Goal: Check status: Check status

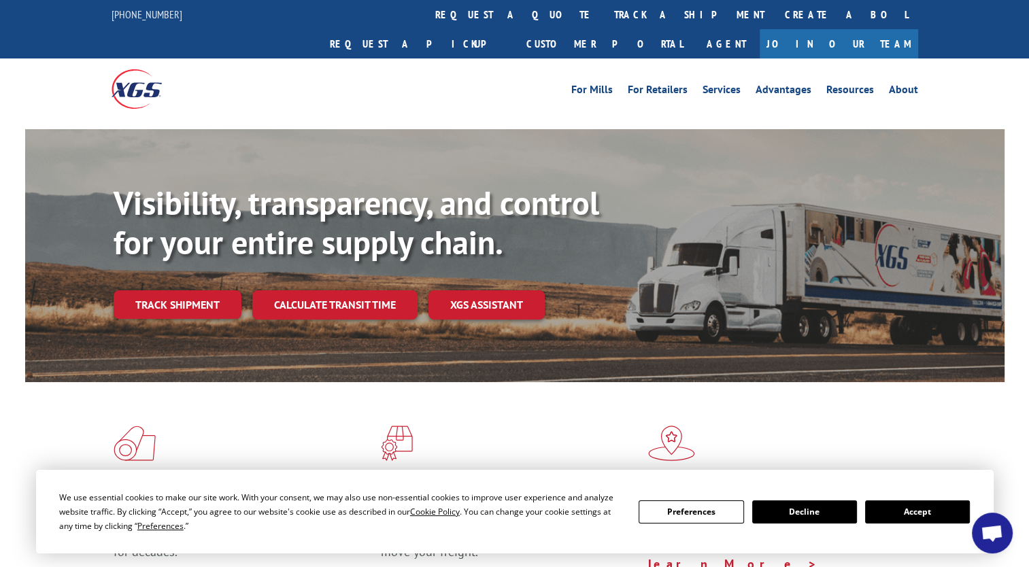
click at [168, 290] on link "Track shipment" at bounding box center [178, 304] width 128 height 29
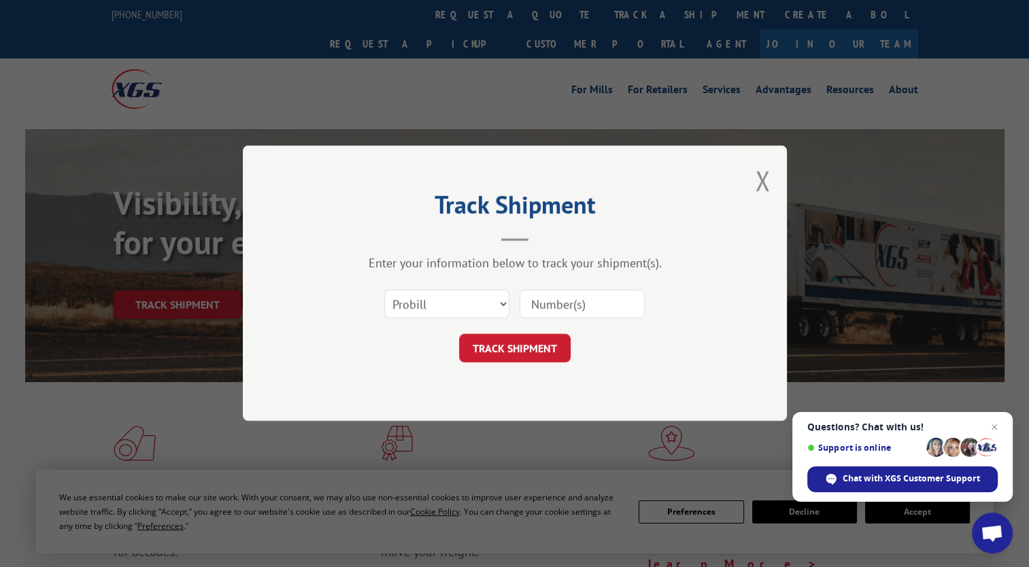
click at [610, 306] on input at bounding box center [582, 304] width 125 height 29
type input "17594675"
click at [506, 346] on button "TRACK SHIPMENT" at bounding box center [515, 349] width 112 height 29
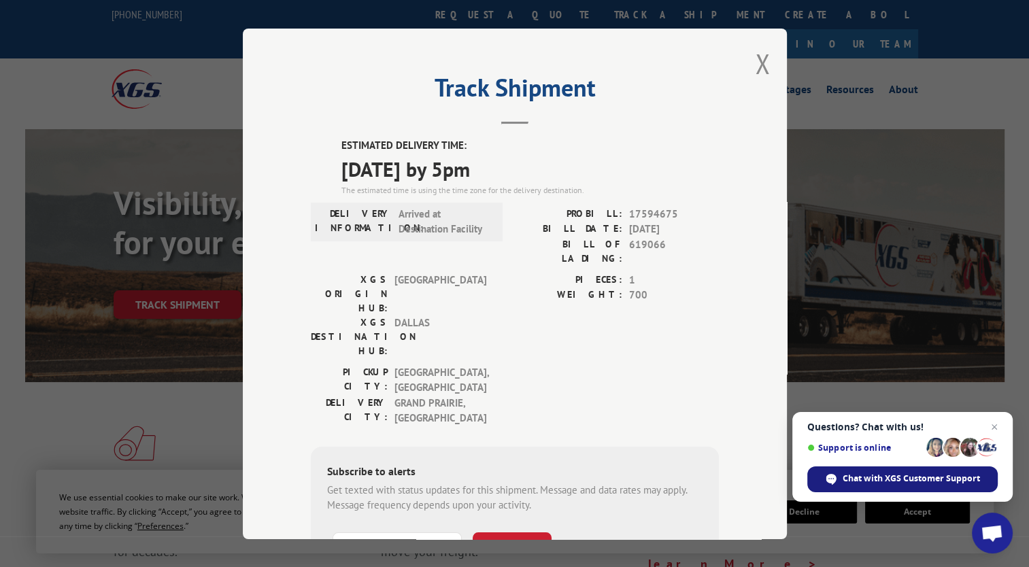
click at [918, 478] on span "Chat with XGS Customer Support" at bounding box center [911, 479] width 137 height 12
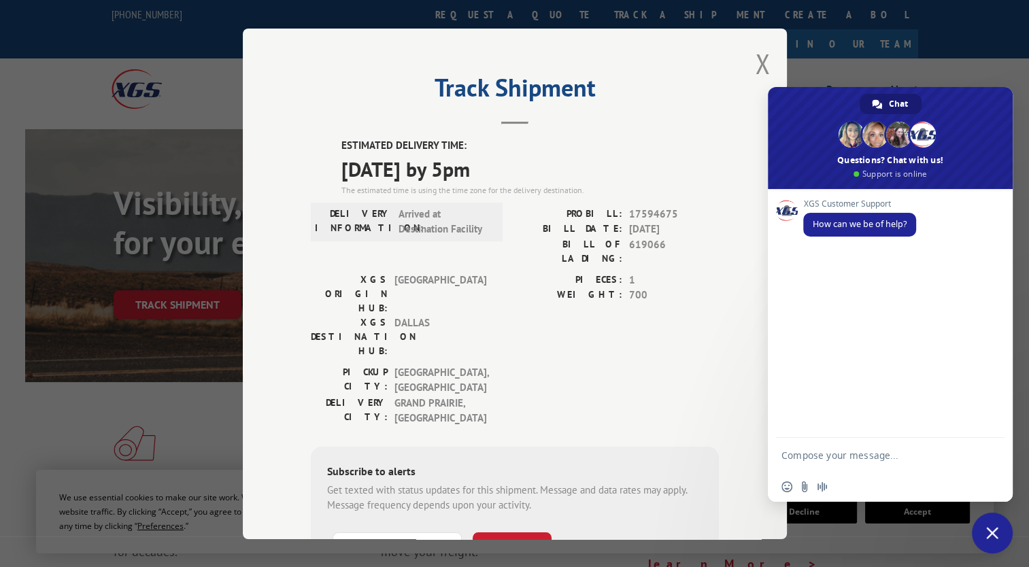
click at [822, 453] on textarea "Compose your message..." at bounding box center [877, 455] width 190 height 34
type textarea "Has Probill # 17594675 arrived at your [GEOGRAPHIC_DATA] and available for pick…"
click at [991, 433] on span "Send" at bounding box center [989, 431] width 10 height 10
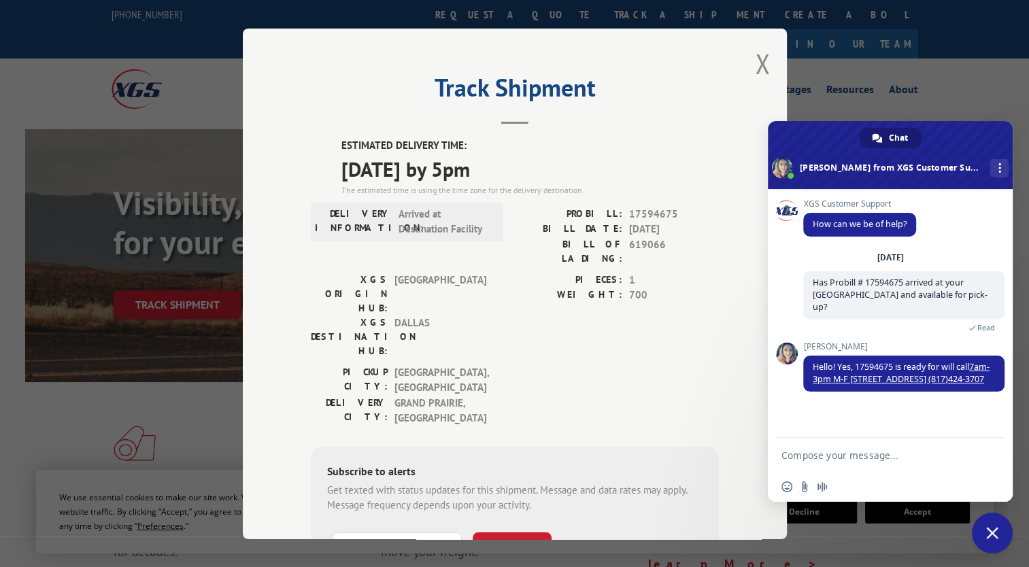
click at [837, 463] on textarea "Compose your message..." at bounding box center [877, 455] width 190 height 34
type textarea "Thanks"
click at [990, 459] on span "Send" at bounding box center [989, 455] width 10 height 10
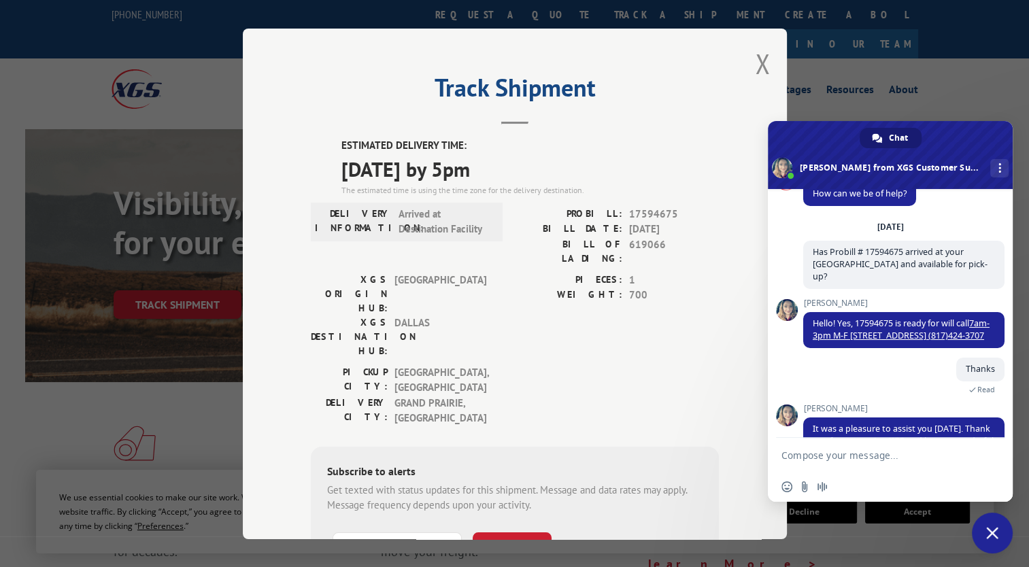
scroll to position [142, 0]
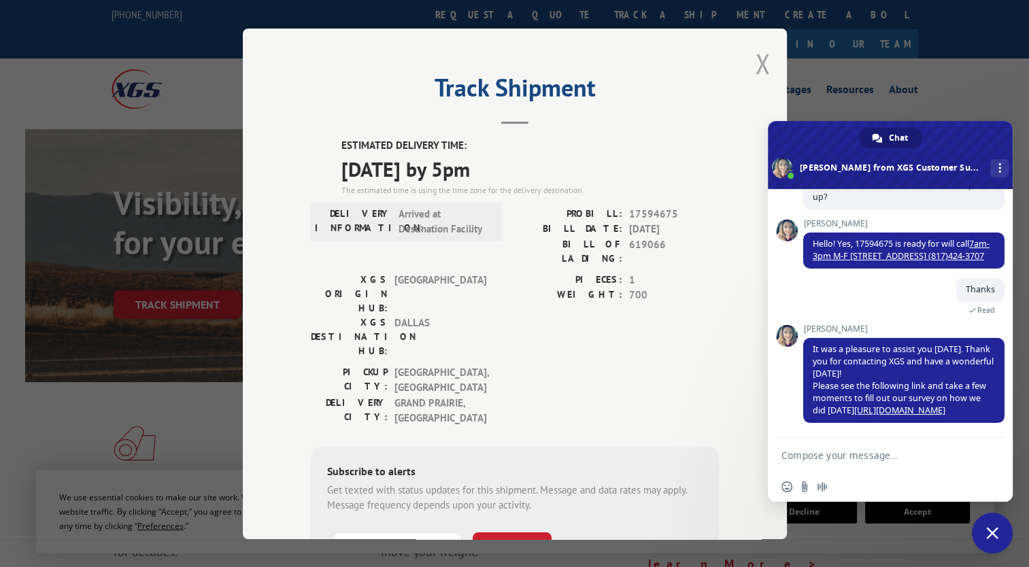
click at [756, 60] on button "Close modal" at bounding box center [762, 64] width 15 height 36
